Goal: Information Seeking & Learning: Learn about a topic

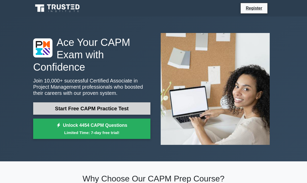
click at [132, 111] on link "Start Free CAPM Practice Test" at bounding box center [91, 108] width 117 height 12
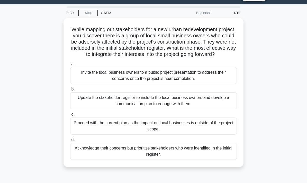
scroll to position [13, 0]
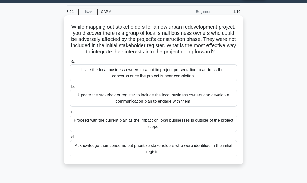
click at [162, 106] on div "Update the stakeholder register to include the local business owners and develo…" at bounding box center [153, 97] width 167 height 17
click at [70, 88] on input "b. Update the stakeholder register to include the local business owners and dev…" at bounding box center [70, 86] width 0 height 3
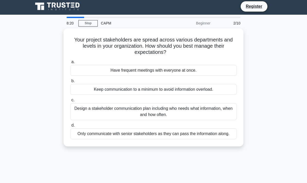
scroll to position [0, 0]
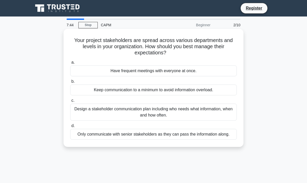
click at [176, 112] on div "Design a stakeholder communication plan including who needs what information, w…" at bounding box center [153, 111] width 167 height 17
click at [70, 102] on input "c. Design a stakeholder communication plan including who needs what information…" at bounding box center [70, 100] width 0 height 3
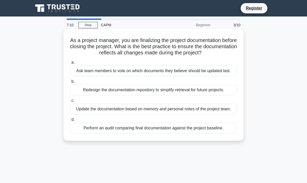
click at [209, 133] on div "Perform an audit comparing final documentation against the project baseline." at bounding box center [153, 127] width 167 height 11
click at [70, 121] on input "d. Perform an audit comparing final documentation against the project baseline." at bounding box center [70, 119] width 0 height 3
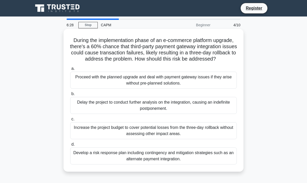
click at [184, 161] on div "Develop a risk response plan including contingency and mitigation strategies su…" at bounding box center [153, 155] width 167 height 17
click at [70, 146] on input "d. Develop a risk response plan including contingency and mitigation strategies…" at bounding box center [70, 143] width 0 height 3
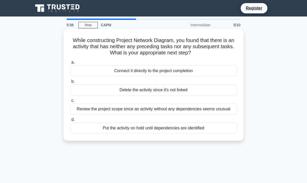
click at [179, 133] on div "Put the activity on hold until dependencies are identified" at bounding box center [153, 127] width 167 height 11
click at [70, 121] on input "d. Put the activity on hold until dependencies are identified" at bounding box center [70, 119] width 0 height 3
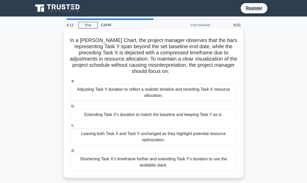
click at [156, 97] on div "Adjusting Task Y duration to reflect a realistic timeline and revisiting Task X…" at bounding box center [153, 92] width 167 height 17
click at [70, 83] on input "a. Adjusting Task Y duration to reflect a realistic timeline and revisiting Tas…" at bounding box center [70, 80] width 0 height 3
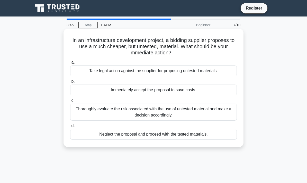
click at [198, 114] on div "Thoroughly evaluate the risk associated with the use of untested material and m…" at bounding box center [153, 111] width 167 height 17
click at [70, 102] on input "c. Thoroughly evaluate the risk associated with the use of untested material an…" at bounding box center [70, 100] width 0 height 3
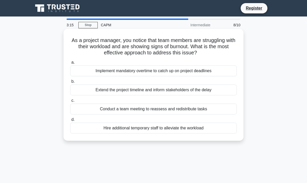
click at [203, 114] on div "Conduct a team meeting to reassess and redistribute tasks" at bounding box center [153, 108] width 167 height 11
click at [70, 102] on input "c. Conduct a team meeting to reassess and redistribute tasks" at bounding box center [70, 100] width 0 height 3
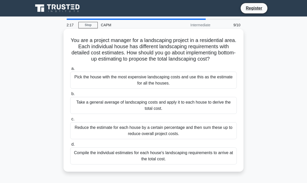
click at [181, 163] on div "Compile the individual estimates for each house's landscaping requirements to a…" at bounding box center [153, 155] width 167 height 17
click at [70, 146] on input "d. Compile the individual estimates for each house's landscaping requirements t…" at bounding box center [70, 143] width 0 height 3
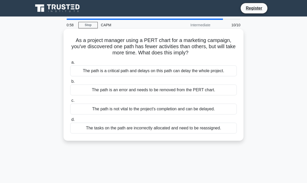
click at [215, 114] on div "The path is not vital to the project's completion and can be delayed." at bounding box center [153, 108] width 167 height 11
click at [70, 102] on input "c. The path is not vital to the project's completion and can be delayed." at bounding box center [70, 100] width 0 height 3
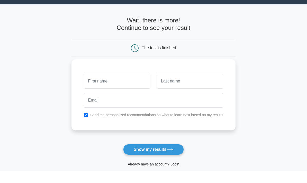
click at [84, 125] on input "checkbox" at bounding box center [86, 127] width 4 height 4
checkbox input "false"
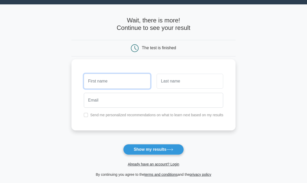
click at [115, 82] on input "text" at bounding box center [117, 81] width 67 height 15
type input "Syed"
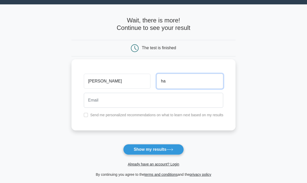
type input "h"
type input "Hamza"
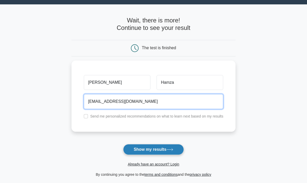
type input "syedh1978@yahoo.com"
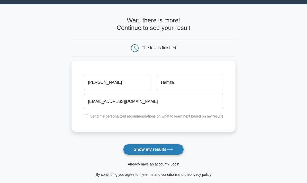
click at [167, 152] on button "Show my results" at bounding box center [153, 149] width 61 height 11
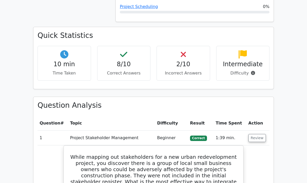
scroll to position [372, 0]
click at [191, 60] on h4 "2/10" at bounding box center [183, 63] width 45 height 7
click at [187, 60] on h4 "2/10" at bounding box center [183, 63] width 45 height 7
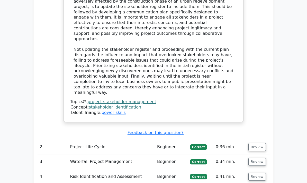
scroll to position [687, 0]
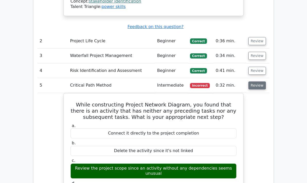
scroll to position [791, 0]
click at [256, 81] on button "Review" at bounding box center [256, 85] width 17 height 8
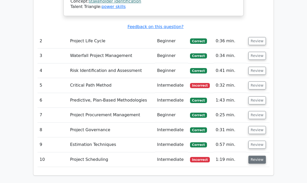
click at [261, 155] on button "Review" at bounding box center [256, 159] width 17 height 8
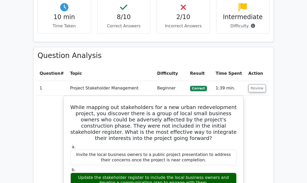
scroll to position [421, 0]
